Goal: Task Accomplishment & Management: Complete application form

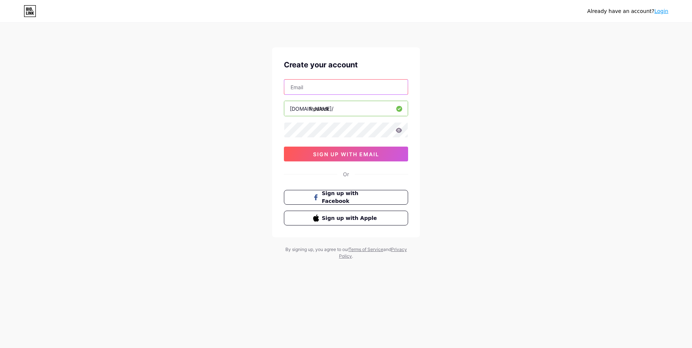
click at [356, 81] on input "text" at bounding box center [346, 87] width 124 height 15
type input "[EMAIL_ADDRESS][DOMAIN_NAME]"
click at [368, 83] on input "[EMAIL_ADDRESS][DOMAIN_NAME]" at bounding box center [346, 87] width 124 height 15
click at [409, 59] on div "Create your account [EMAIL_ADDRESS][DOMAIN_NAME] [DOMAIN_NAME]/ fredlock 03AFcW…" at bounding box center [346, 142] width 148 height 190
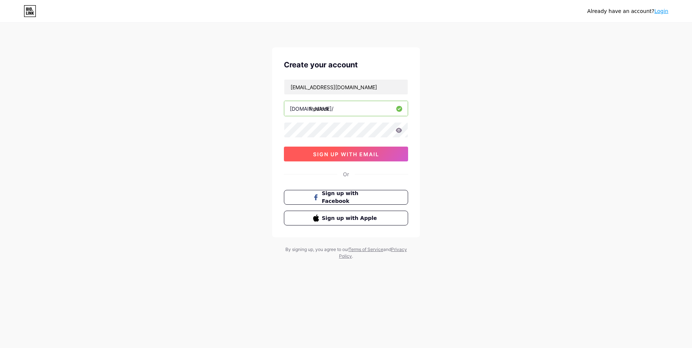
click at [363, 155] on span "sign up with email" at bounding box center [346, 154] width 66 height 6
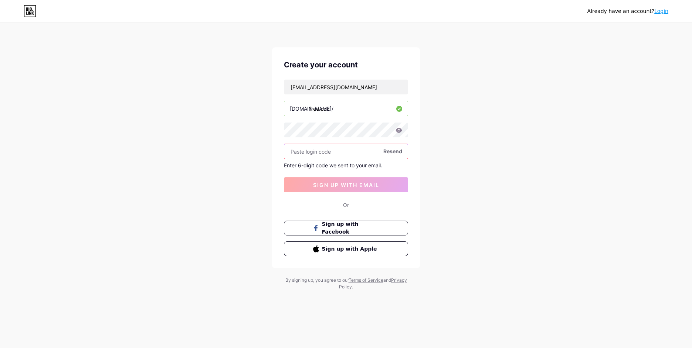
click at [335, 151] on input "text" at bounding box center [346, 151] width 124 height 15
paste input "262531"
type input "262531"
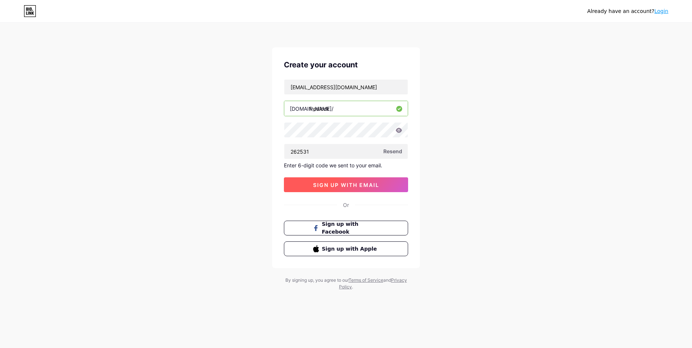
click at [357, 182] on span "sign up with email" at bounding box center [346, 185] width 66 height 6
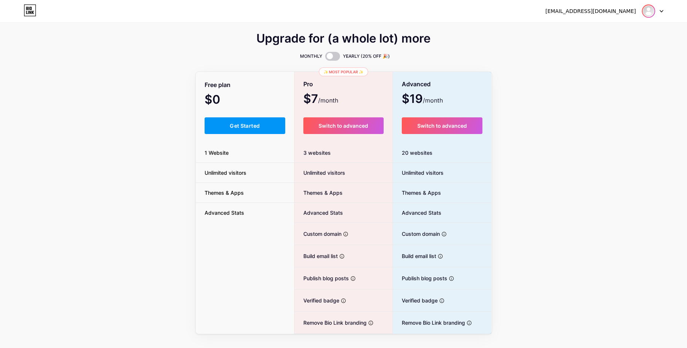
click at [655, 10] on div at bounding box center [652, 10] width 21 height 13
click at [599, 30] on link "Dashboard" at bounding box center [617, 30] width 92 height 20
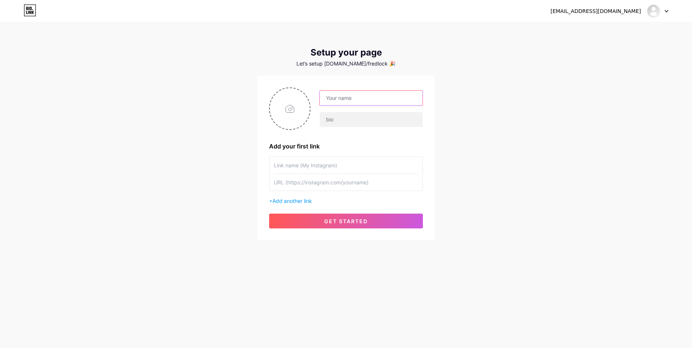
click at [344, 94] on input "text" at bounding box center [371, 98] width 103 height 15
click at [604, 12] on div "[EMAIL_ADDRESS][DOMAIN_NAME]" at bounding box center [596, 11] width 91 height 8
drag, startPoint x: 624, startPoint y: 11, endPoint x: 645, endPoint y: 14, distance: 20.9
click at [645, 14] on div "[EMAIL_ADDRESS][DOMAIN_NAME]" at bounding box center [610, 10] width 118 height 13
drag, startPoint x: 628, startPoint y: 11, endPoint x: 574, endPoint y: 21, distance: 54.7
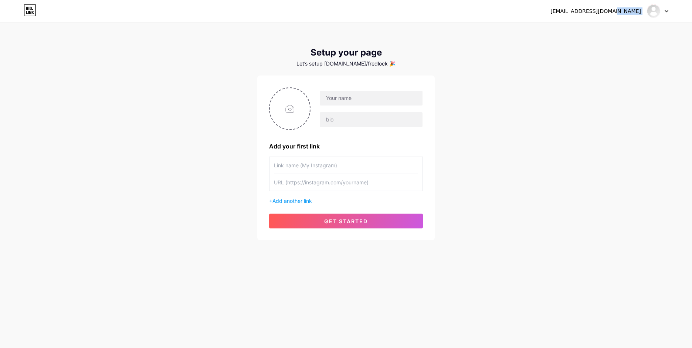
click at [627, 11] on div "[EMAIL_ADDRESS][DOMAIN_NAME]" at bounding box center [596, 11] width 91 height 8
click at [351, 93] on input "text" at bounding box center [371, 98] width 103 height 15
paste input "262531"
drag, startPoint x: 365, startPoint y: 99, endPoint x: 252, endPoint y: 103, distance: 114.0
click at [249, 103] on div "[EMAIL_ADDRESS][DOMAIN_NAME] Dashboard Logout Setup your page Let’s setup [DOMA…" at bounding box center [346, 132] width 692 height 264
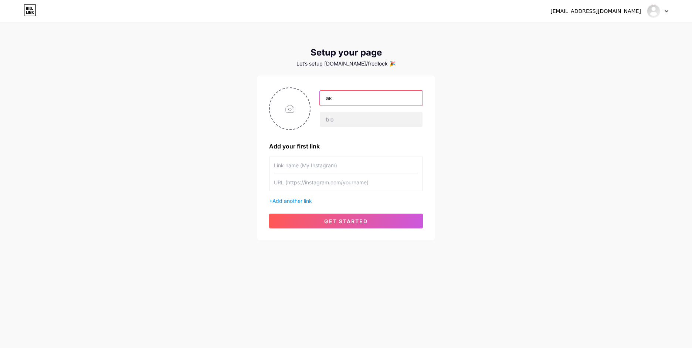
type input "[PERSON_NAME]"
type input "fredlock"
click at [279, 109] on input "file" at bounding box center [290, 108] width 40 height 41
type input "C:\fakepath\photo_2025-06-24_20-54-22.jpg"
click at [335, 167] on input "text" at bounding box center [346, 165] width 144 height 17
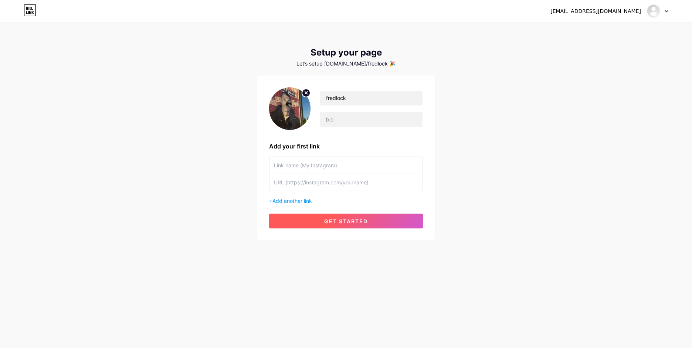
click at [334, 217] on button "get started" at bounding box center [346, 220] width 154 height 15
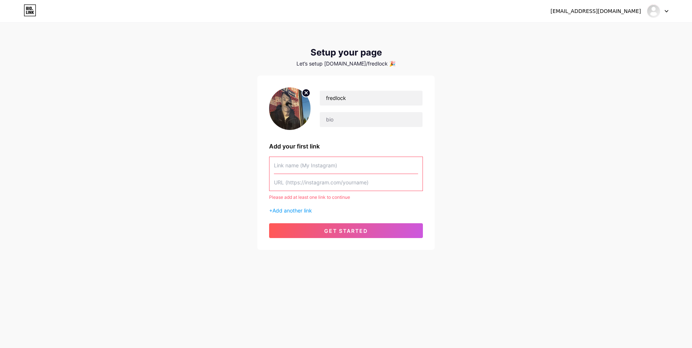
click at [316, 165] on input "text" at bounding box center [346, 165] width 144 height 17
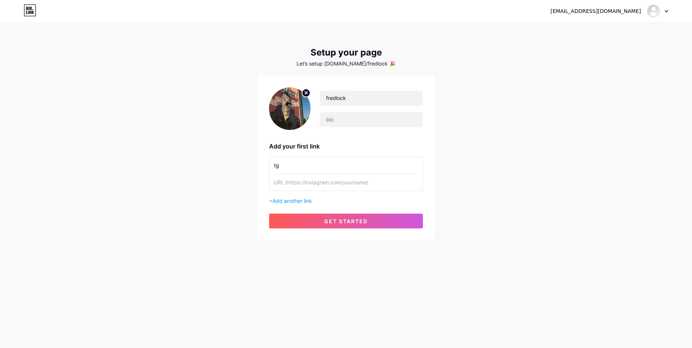
type input "tg"
click at [334, 183] on input "text" at bounding box center [346, 182] width 144 height 17
click at [299, 184] on input "text" at bounding box center [346, 182] width 144 height 17
paste input "[URL][DOMAIN_NAME]"
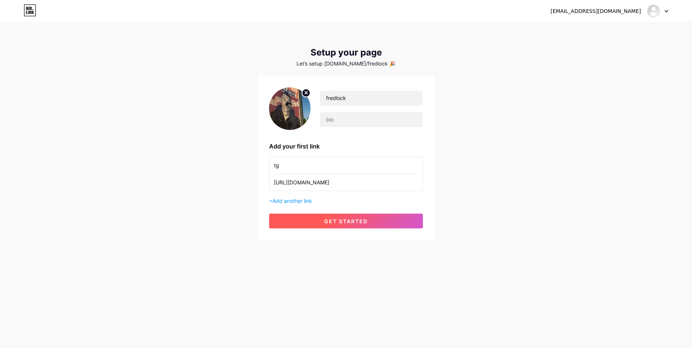
type input "[URL][DOMAIN_NAME]"
click at [346, 225] on button "get started" at bounding box center [346, 220] width 154 height 15
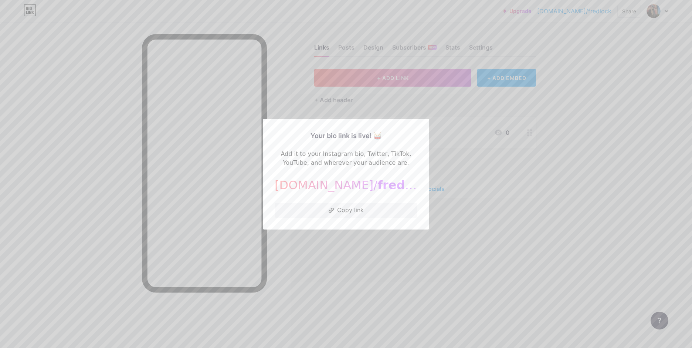
click at [411, 257] on div at bounding box center [346, 174] width 692 height 348
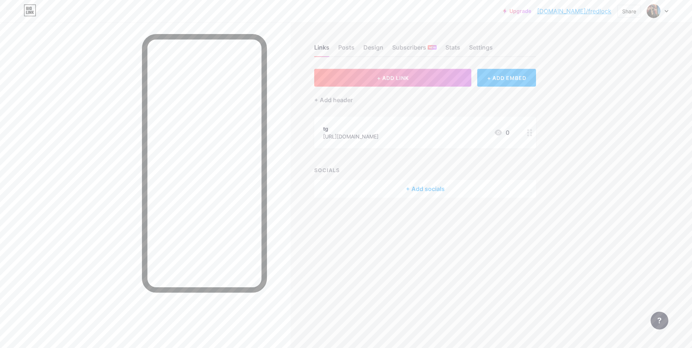
click at [590, 10] on link "[DOMAIN_NAME]/fredlock" at bounding box center [574, 11] width 74 height 9
